Goal: Information Seeking & Learning: Learn about a topic

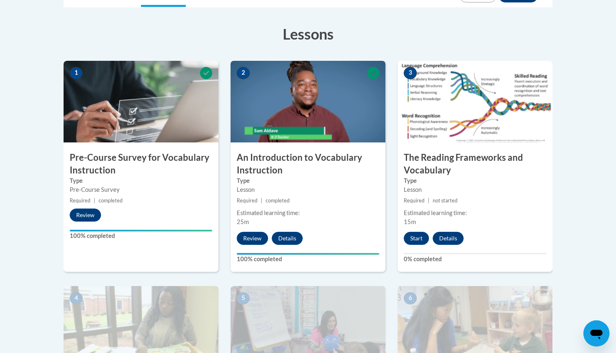
scroll to position [214, 0]
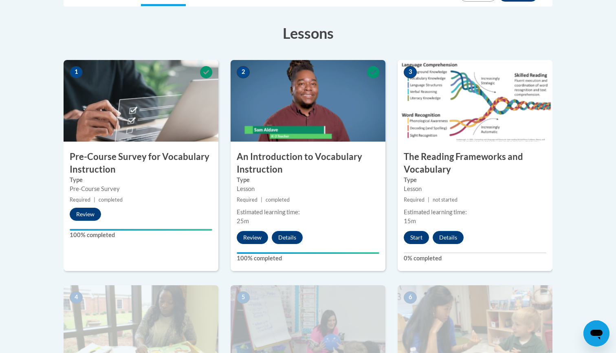
click at [418, 235] on button "Start" at bounding box center [416, 237] width 25 height 13
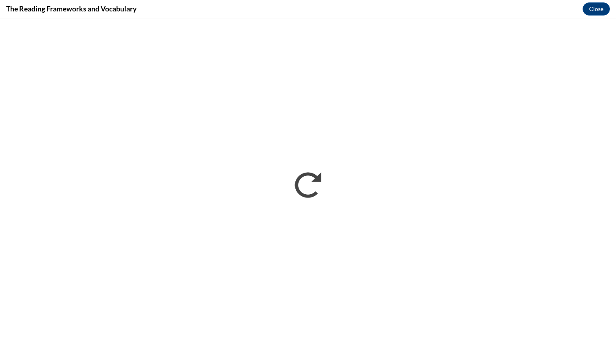
scroll to position [0, 0]
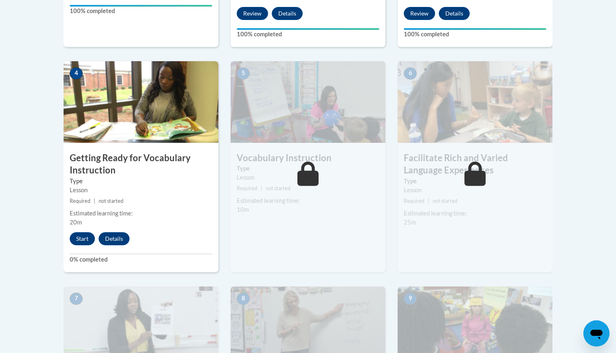
scroll to position [444, 0]
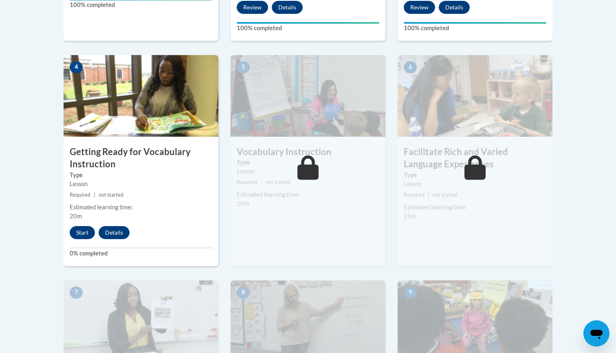
click at [88, 231] on button "Start" at bounding box center [82, 232] width 25 height 13
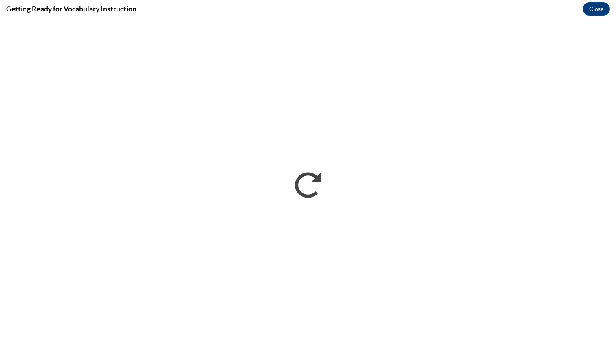
scroll to position [0, 0]
